Goal: Task Accomplishment & Management: Manage account settings

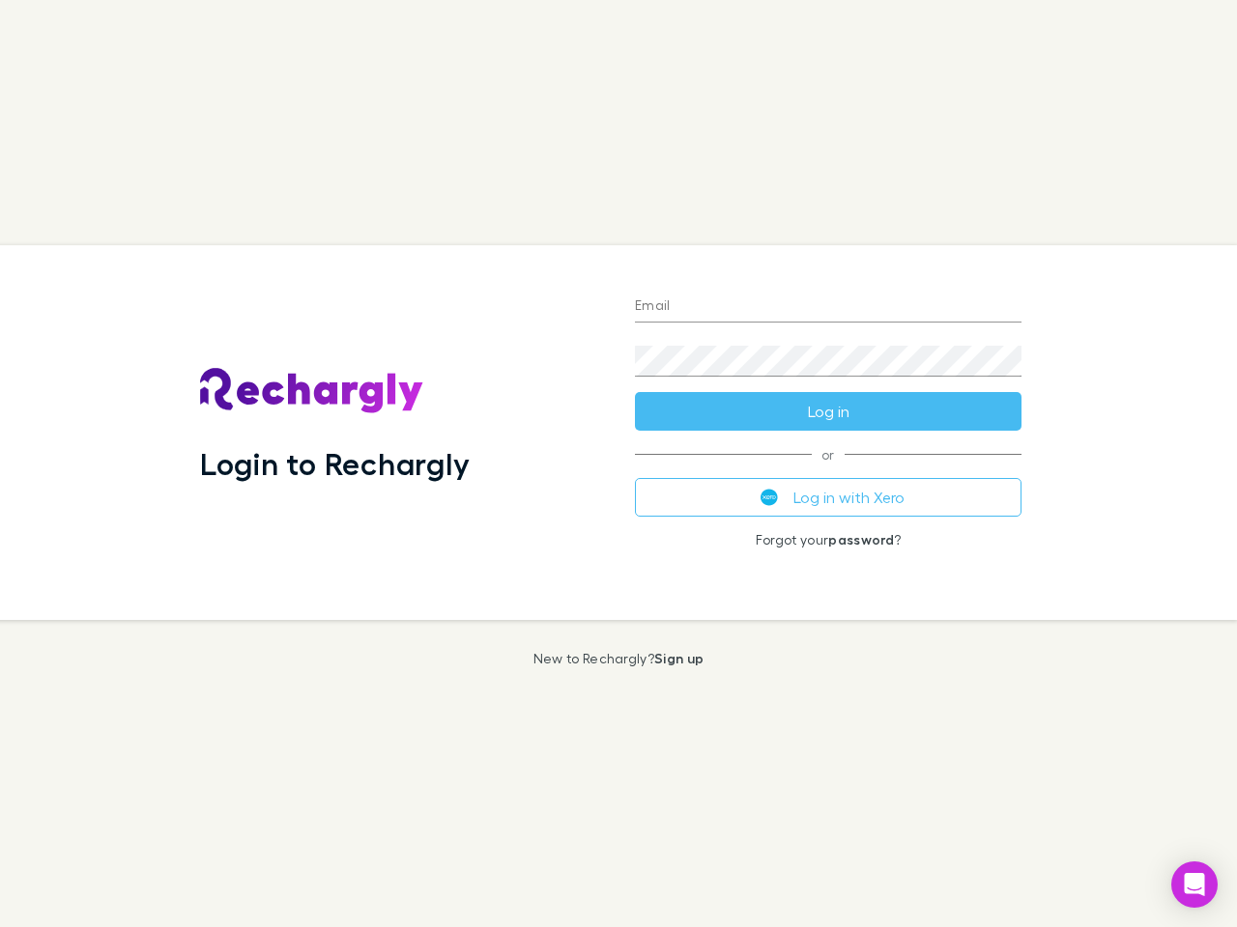
click at [618, 464] on div "Login to Rechargly" at bounding box center [402, 432] width 435 height 375
click at [828, 307] on input "Email" at bounding box center [828, 307] width 386 height 31
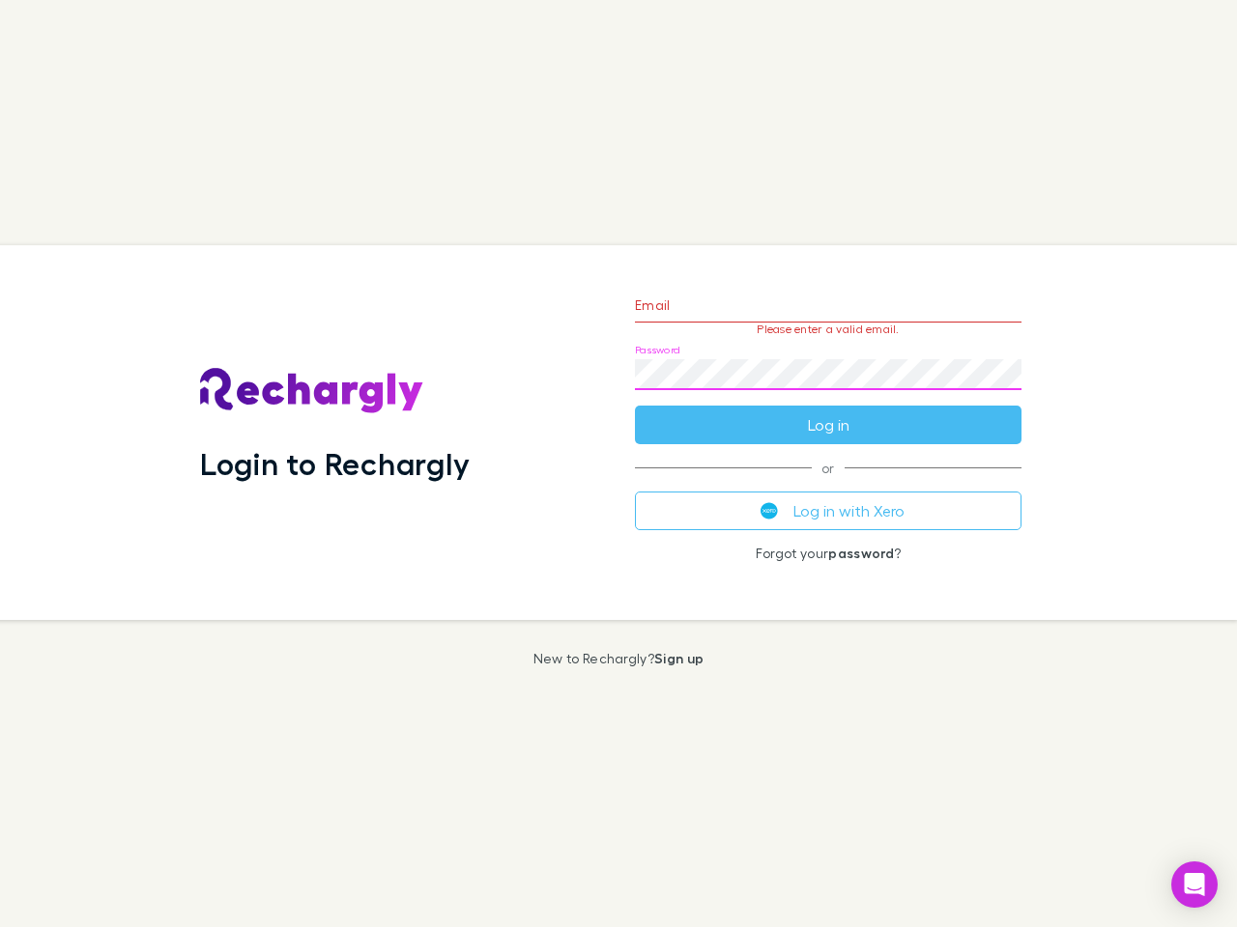
click at [828, 412] on form "Email Please enter a valid email. Password Log in" at bounding box center [828, 360] width 386 height 168
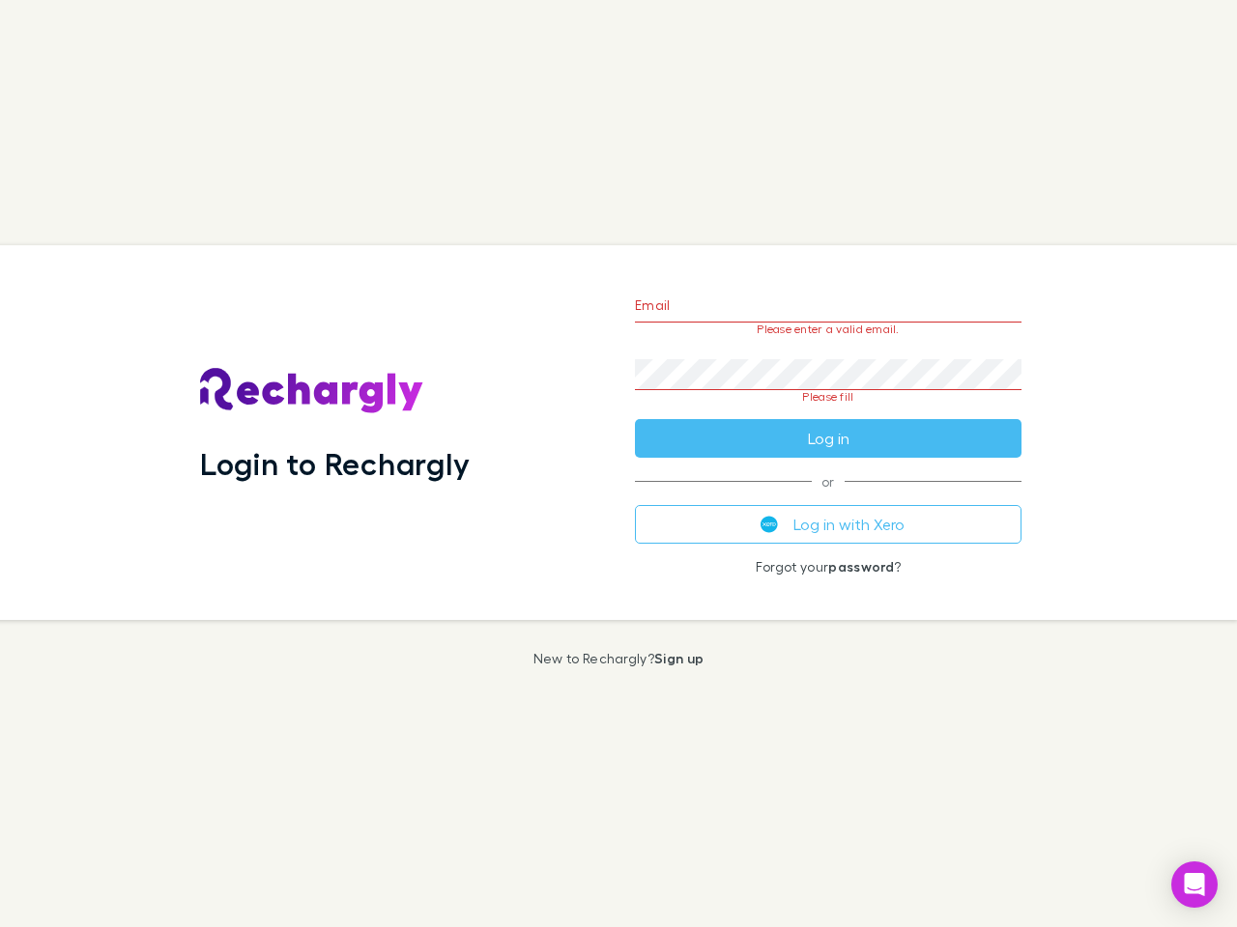
click at [828, 498] on div "Email Please enter a valid email. Password Please fill Log in or Log in with Xe…" at bounding box center [827, 432] width 417 height 375
click at [1194, 885] on icon "Open Intercom Messenger" at bounding box center [1194, 884] width 20 height 23
